Goal: Information Seeking & Learning: Learn about a topic

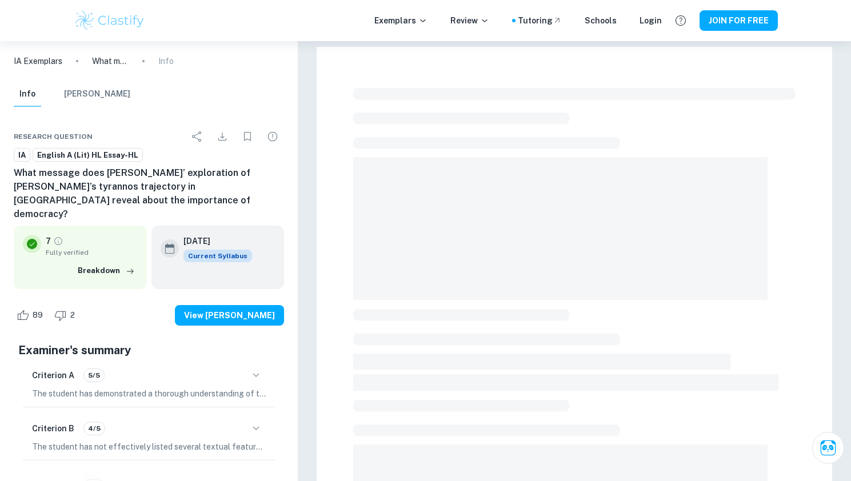
scroll to position [301, 0]
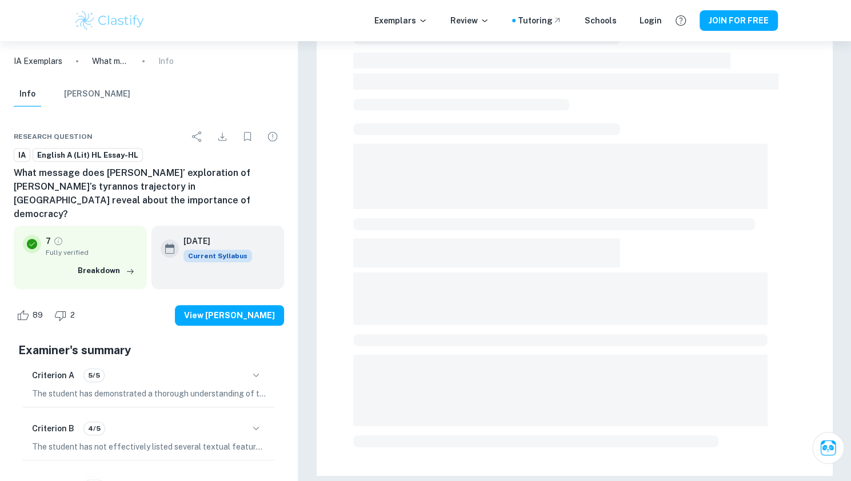
checkbox input "true"
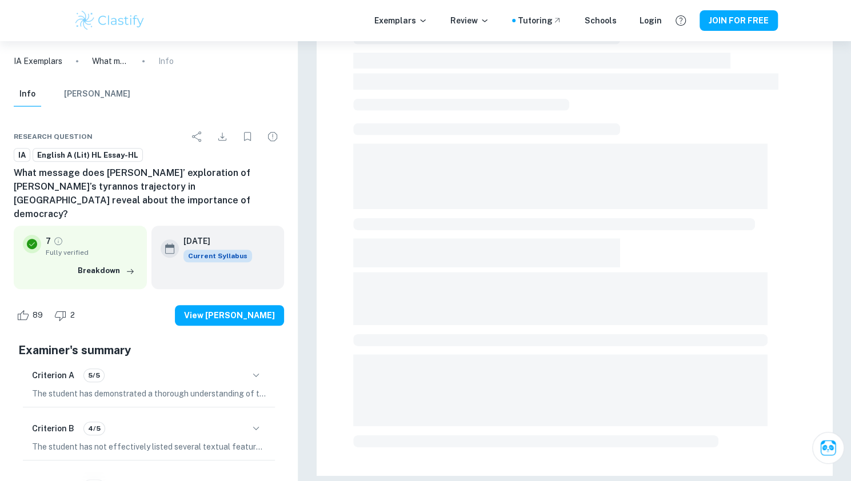
scroll to position [0, 0]
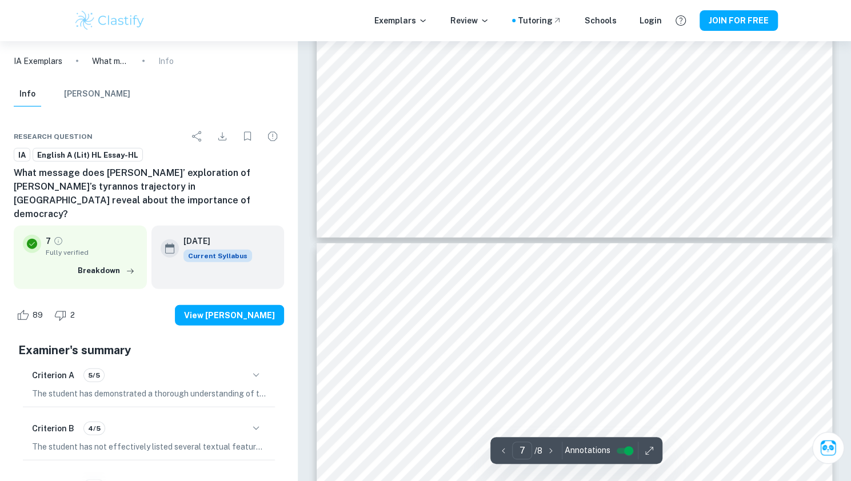
type input "6"
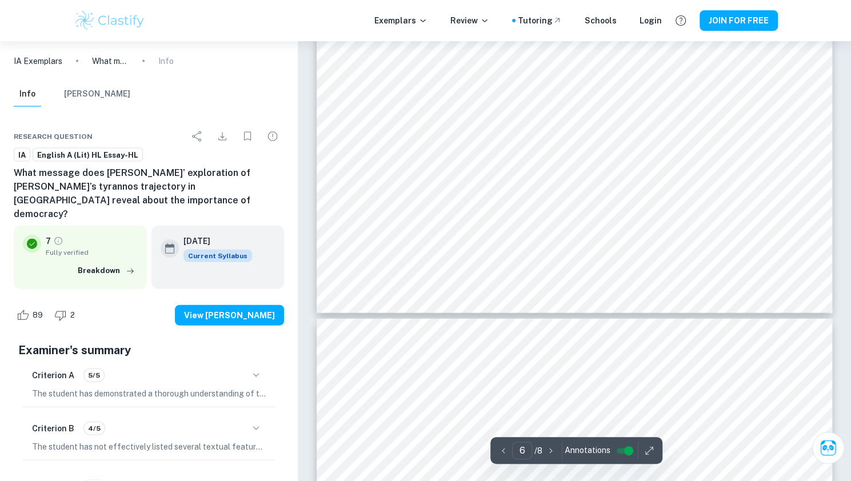
scroll to position [3967, 0]
